Goal: Transaction & Acquisition: Purchase product/service

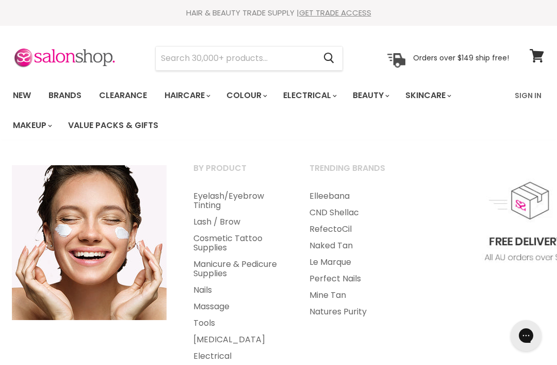
click at [223, 200] on link "Eyelash/Eyebrow Tinting" at bounding box center [238, 201] width 114 height 26
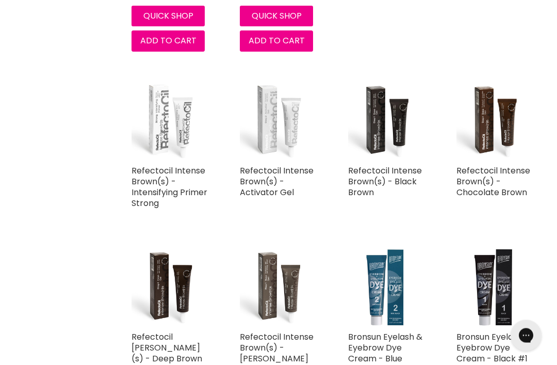
scroll to position [642, 0]
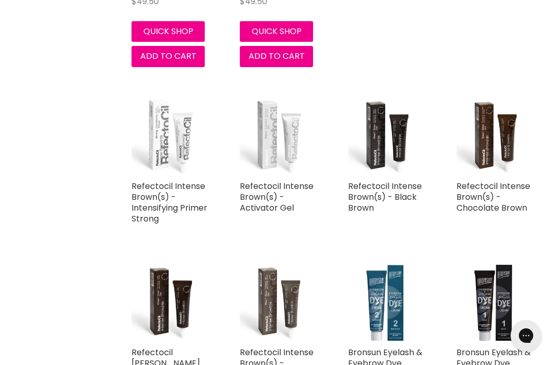
click at [378, 155] on img "Main content" at bounding box center [386, 136] width 77 height 77
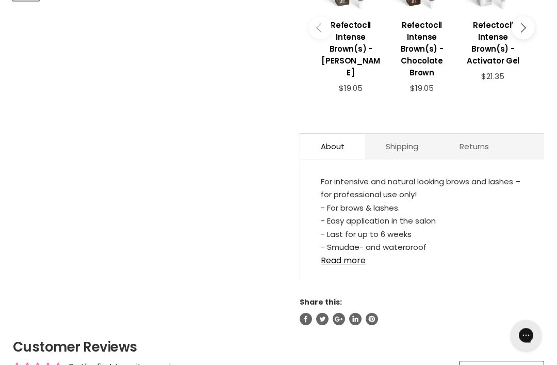
scroll to position [464, 0]
click at [413, 156] on link "Shipping" at bounding box center [402, 146] width 74 height 25
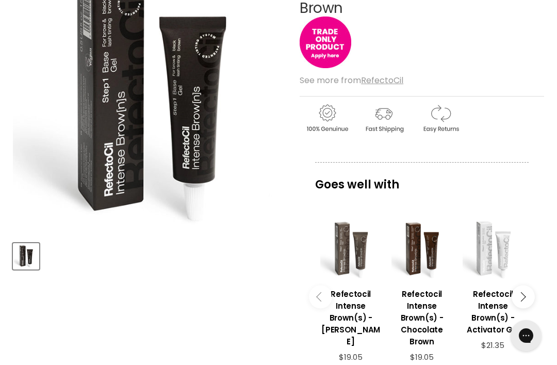
scroll to position [196, 0]
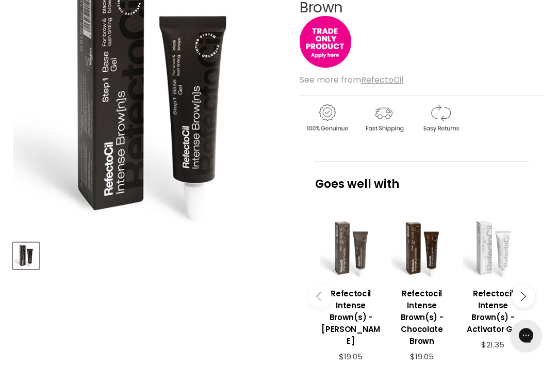
click at [313, 278] on div "Goes well with imageUrl Refectocil Intense Brown(s) - Ash Brown $19.05 imageUrl…" at bounding box center [422, 274] width 245 height 225
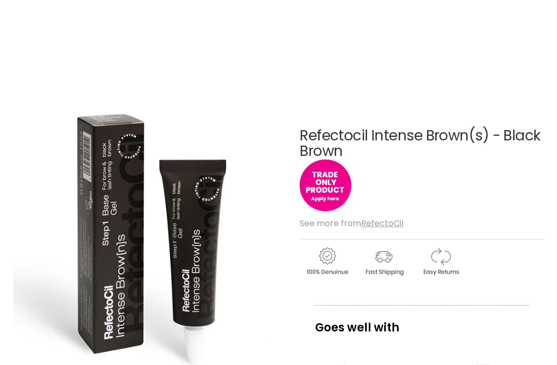
scroll to position [0, 0]
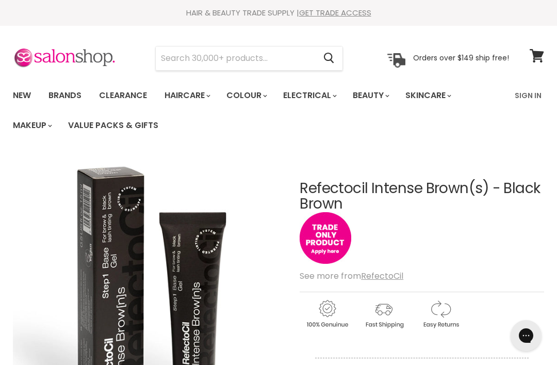
click at [218, 62] on input "Search" at bounding box center [235, 58] width 159 height 24
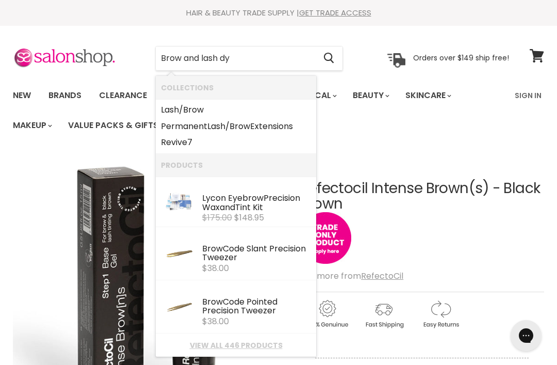
type input "Brow and lash dye"
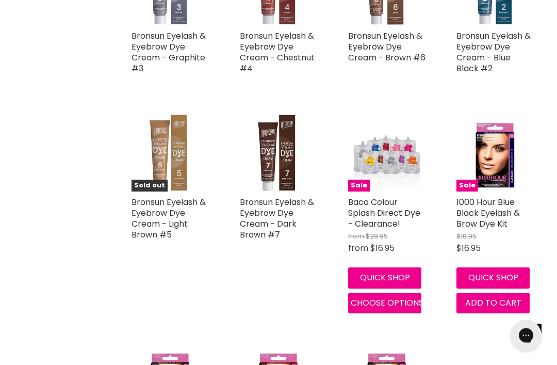
scroll to position [1502, 0]
click at [254, 124] on img "Main content" at bounding box center [278, 152] width 77 height 77
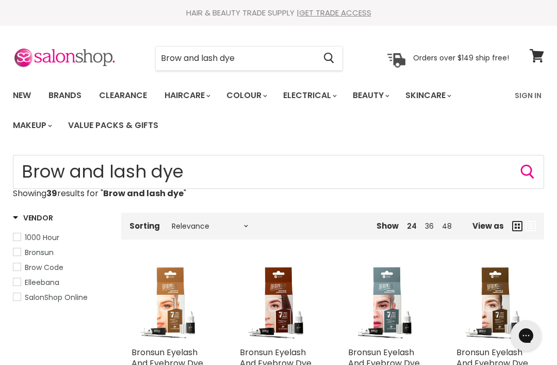
click at [256, 60] on input "Brow and lash dye" at bounding box center [235, 58] width 159 height 24
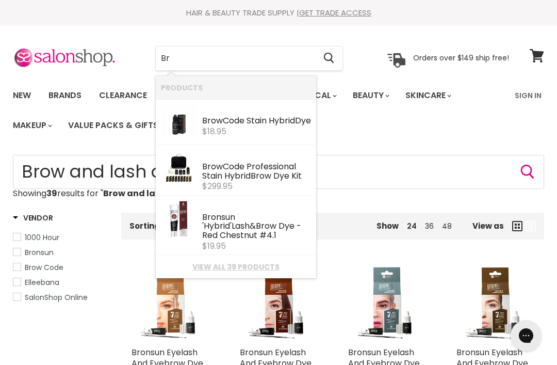
type input "B"
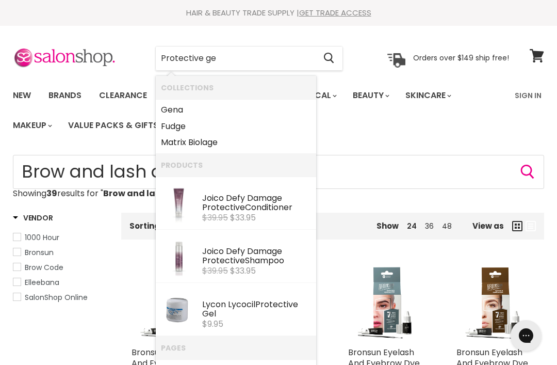
type input "Protective gel"
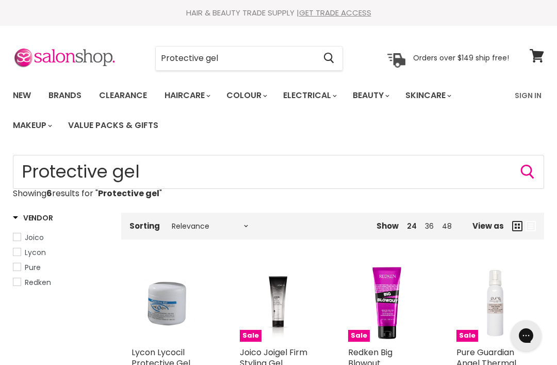
click at [210, 68] on input "Protective gel" at bounding box center [235, 58] width 159 height 24
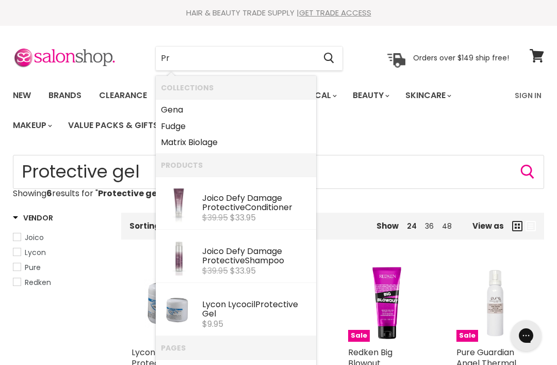
type input "P"
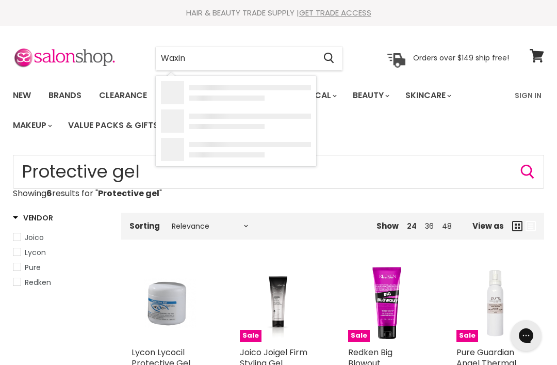
type input "Waxing"
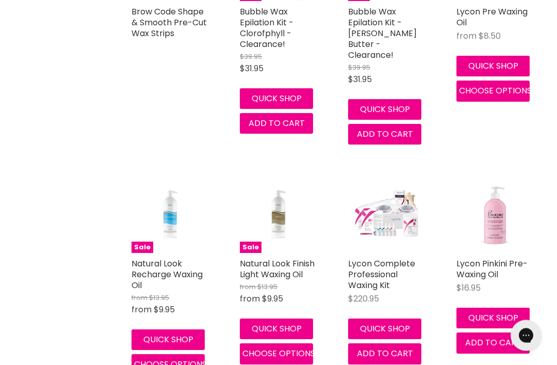
scroll to position [1020, 0]
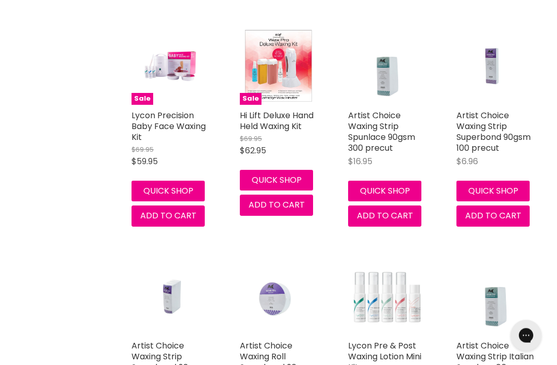
scroll to position [1399, 0]
